Goal: Check status: Check status

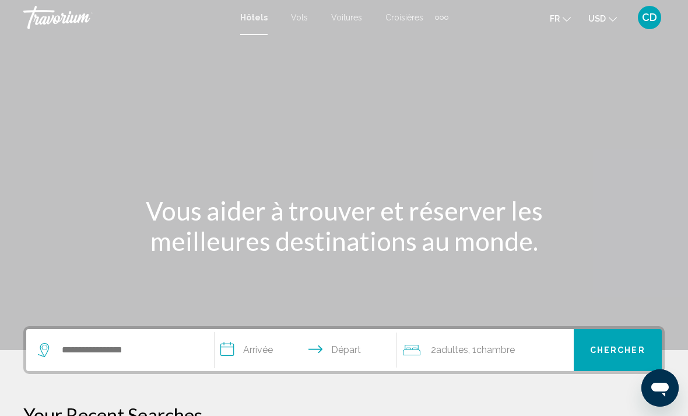
click at [655, 16] on span "CD" at bounding box center [649, 18] width 15 height 12
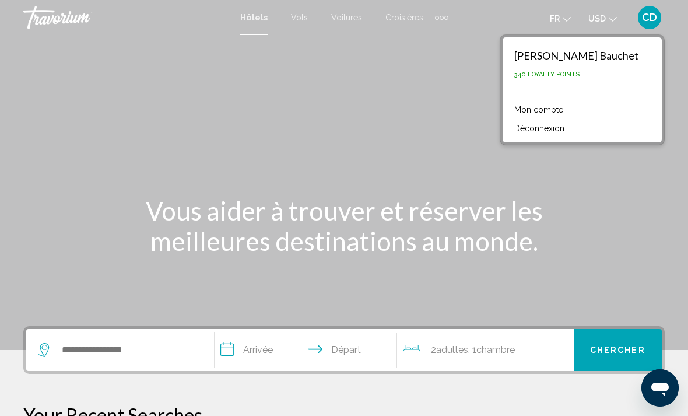
click at [553, 108] on link "Mon compte" at bounding box center [538, 109] width 61 height 15
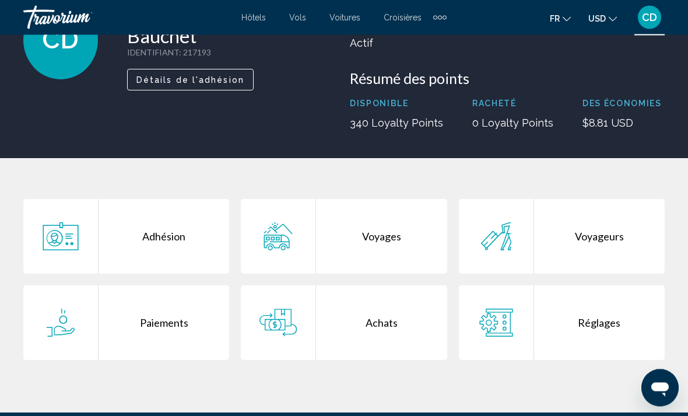
scroll to position [103, 0]
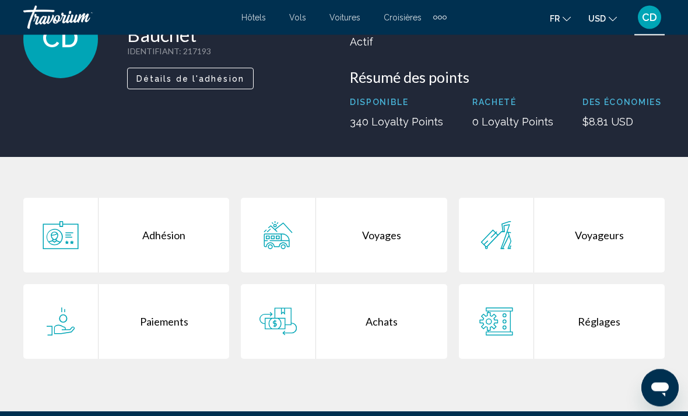
click at [403, 254] on div "Voyages" at bounding box center [381, 235] width 131 height 75
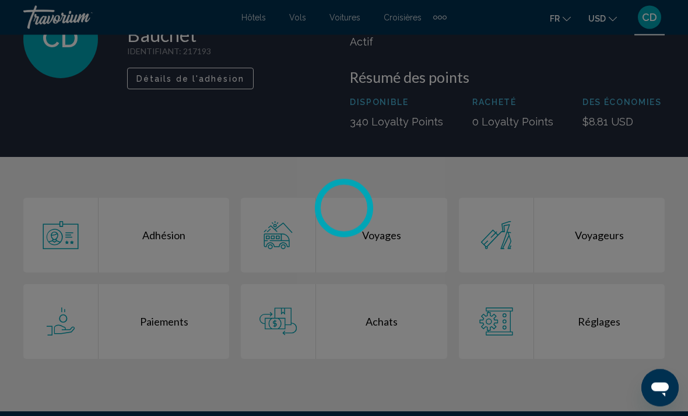
scroll to position [103, 0]
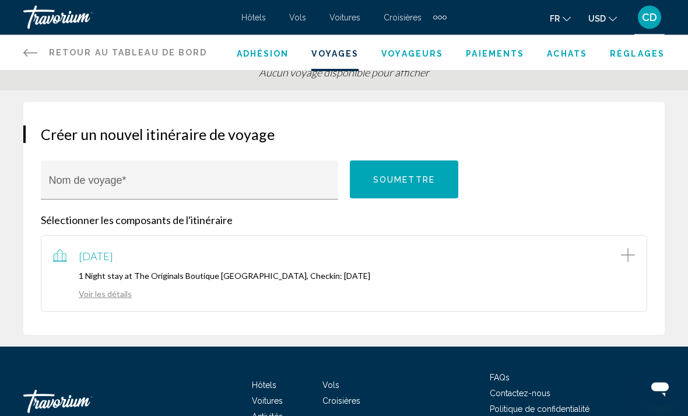
scroll to position [74, 0]
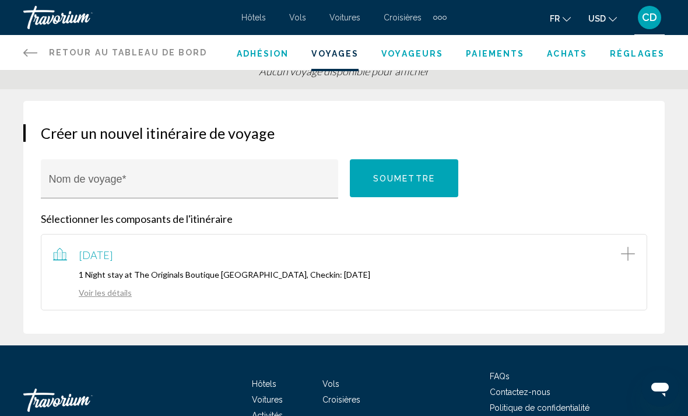
click at [335, 271] on p "1 Night stay at The Originals Boutique [GEOGRAPHIC_DATA], Checkin: [DATE]" at bounding box center [344, 274] width 582 height 10
click at [115, 287] on link "Voir les détails" at bounding box center [92, 292] width 79 height 10
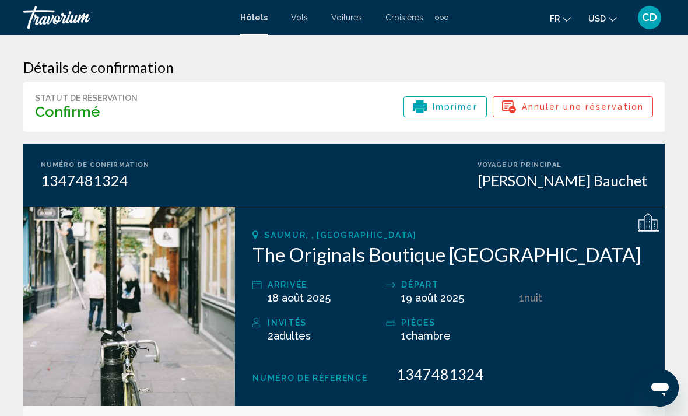
click at [647, 216] on icon "Main content" at bounding box center [648, 223] width 21 height 21
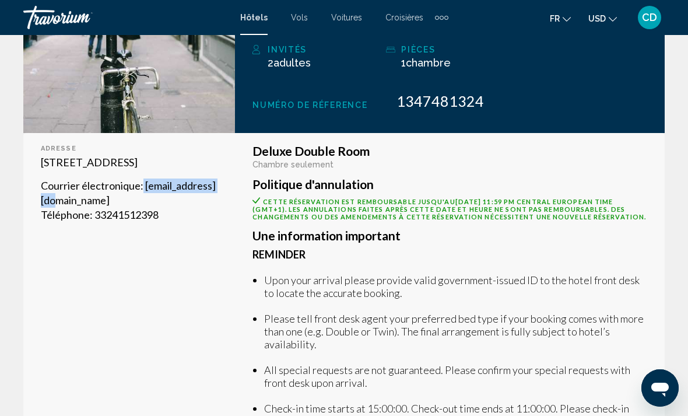
scroll to position [261, 0]
